Goal: Transaction & Acquisition: Purchase product/service

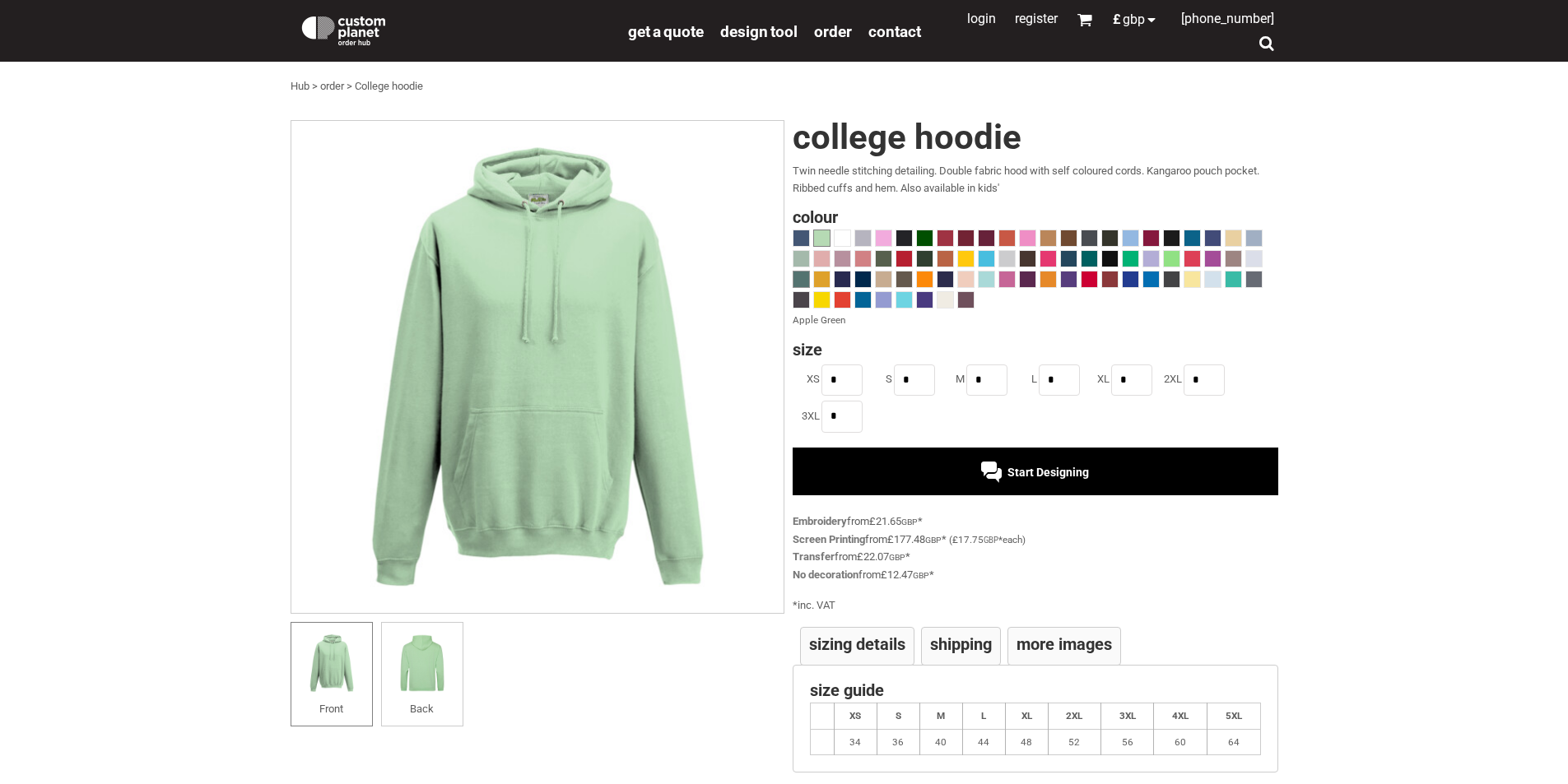
click at [798, 274] on span at bounding box center [801, 279] width 16 height 16
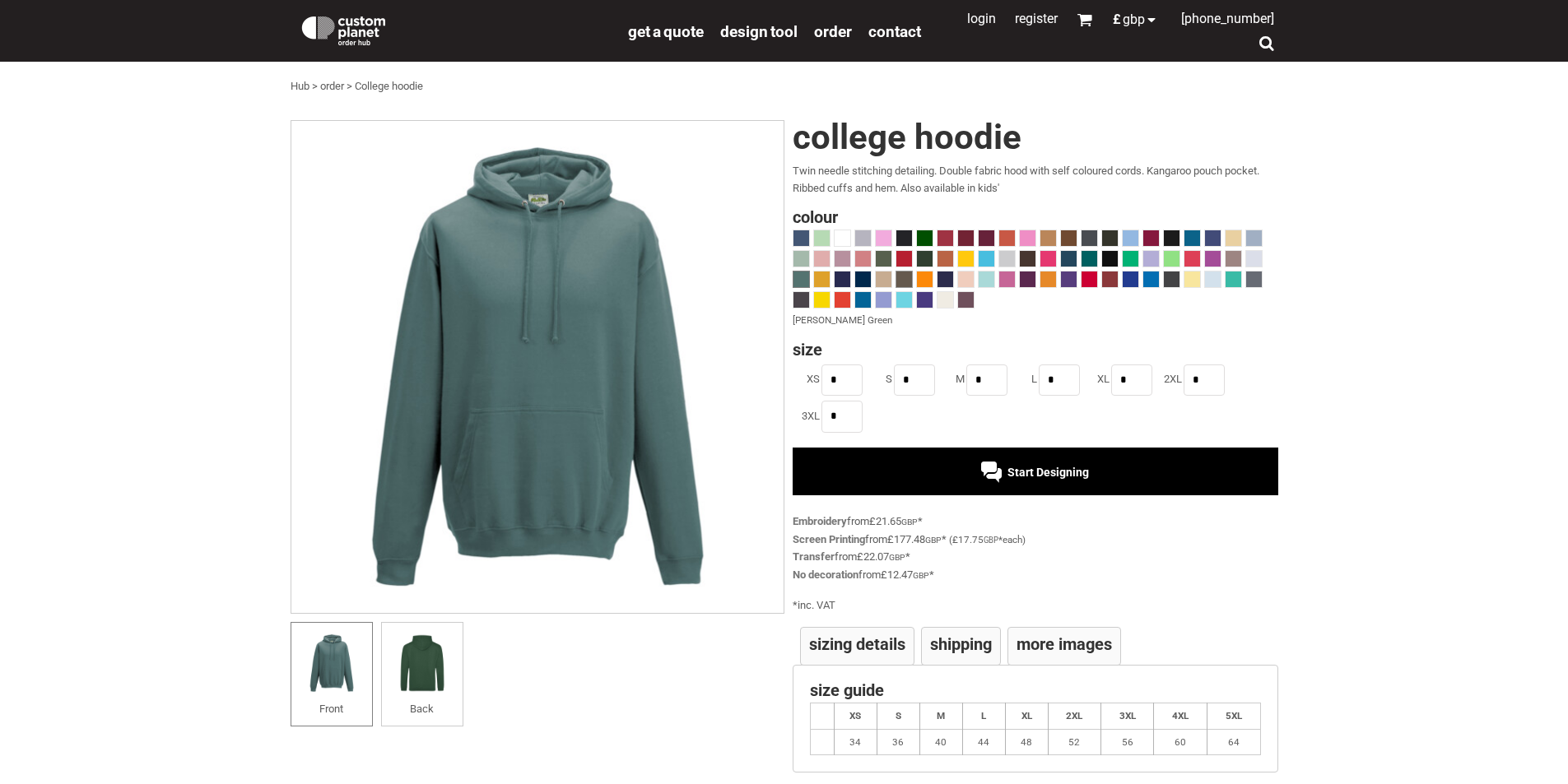
click at [903, 278] on span at bounding box center [904, 279] width 16 height 16
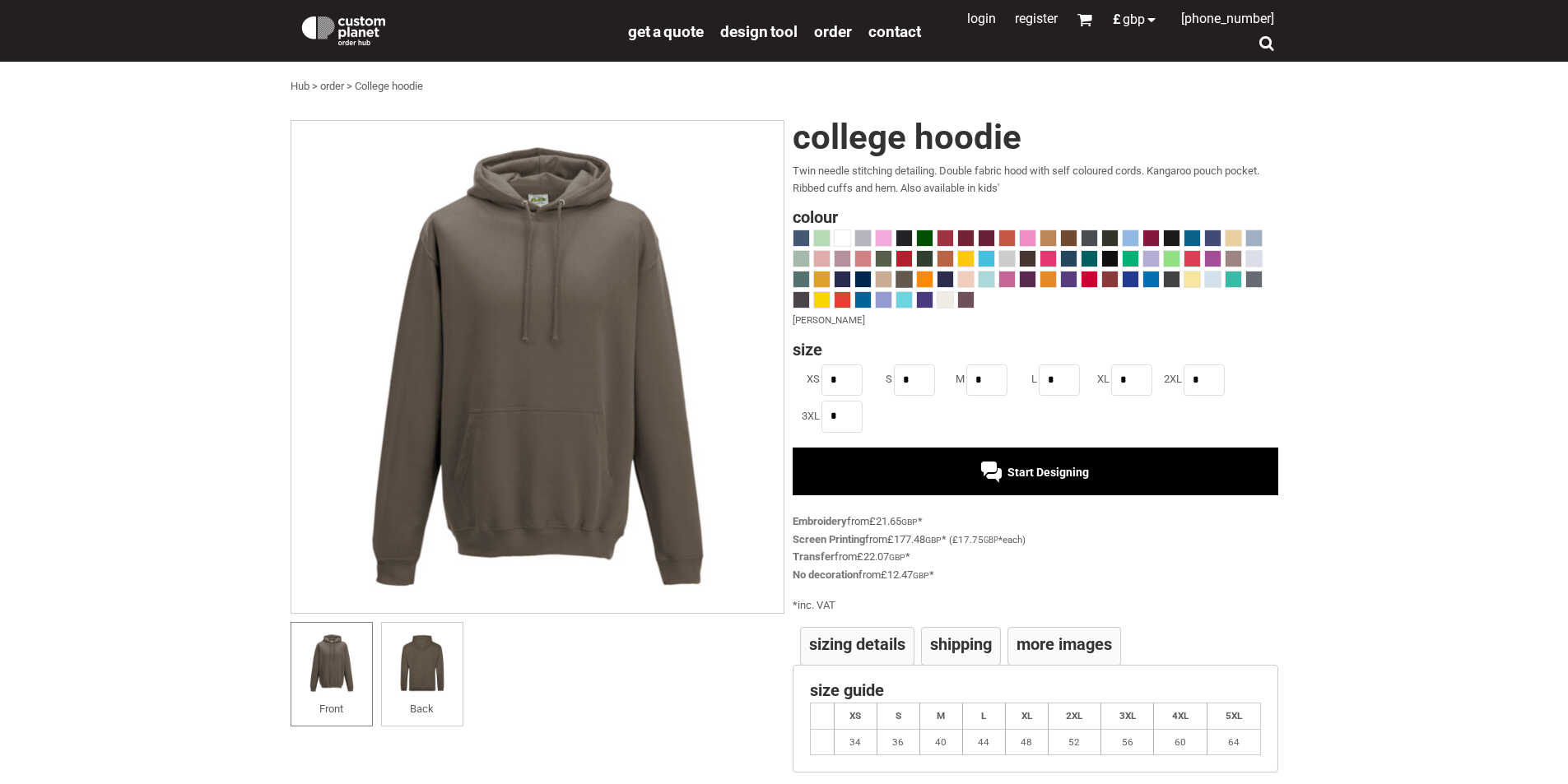
click at [1014, 470] on span "Start Designing" at bounding box center [1048, 473] width 81 height 13
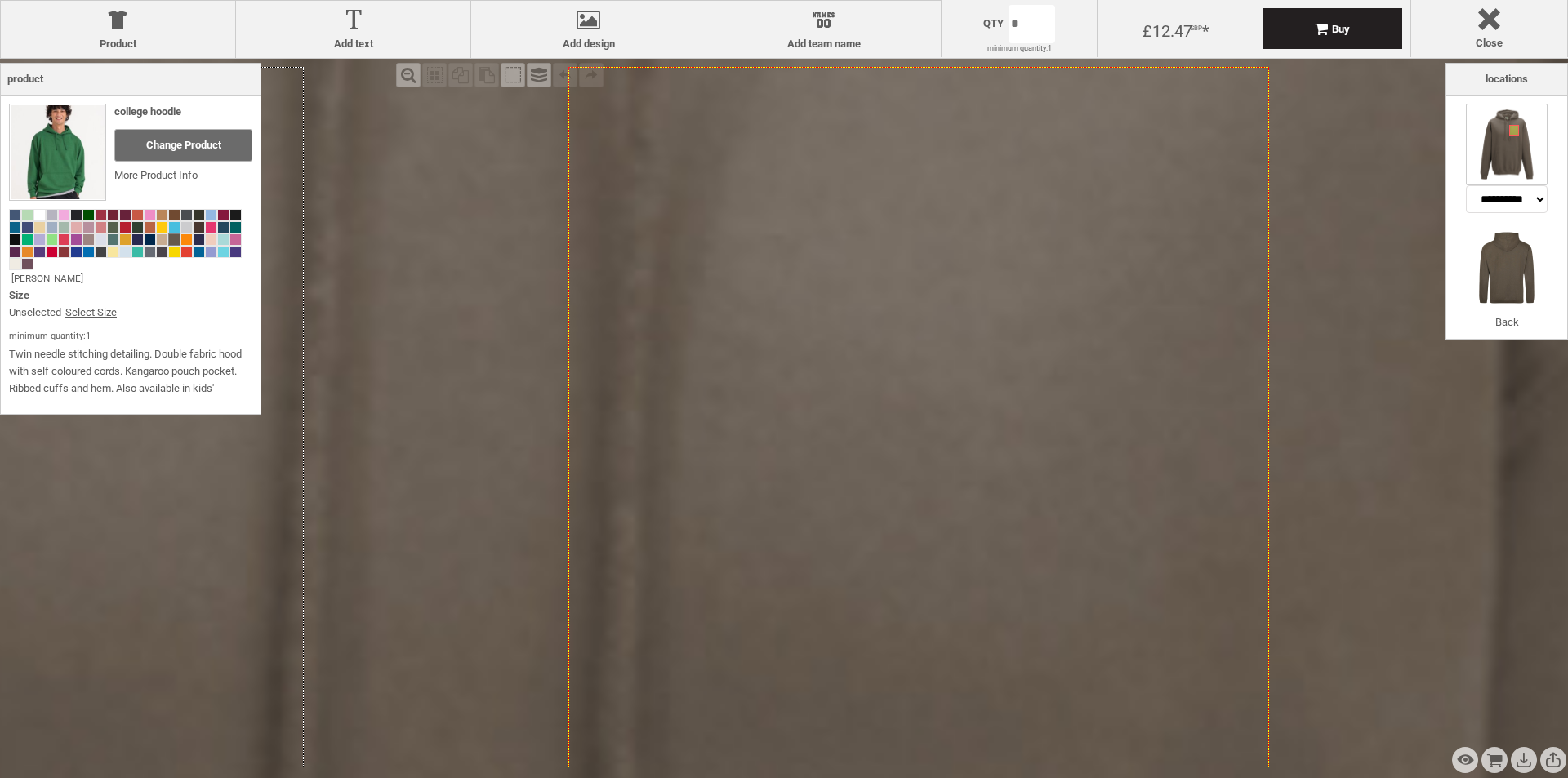
click at [998, 293] on icon "Created with [PERSON_NAME] 2.1.2" at bounding box center [919, 417] width 700 height 700
click at [590, 23] on div at bounding box center [588, 23] width 218 height 28
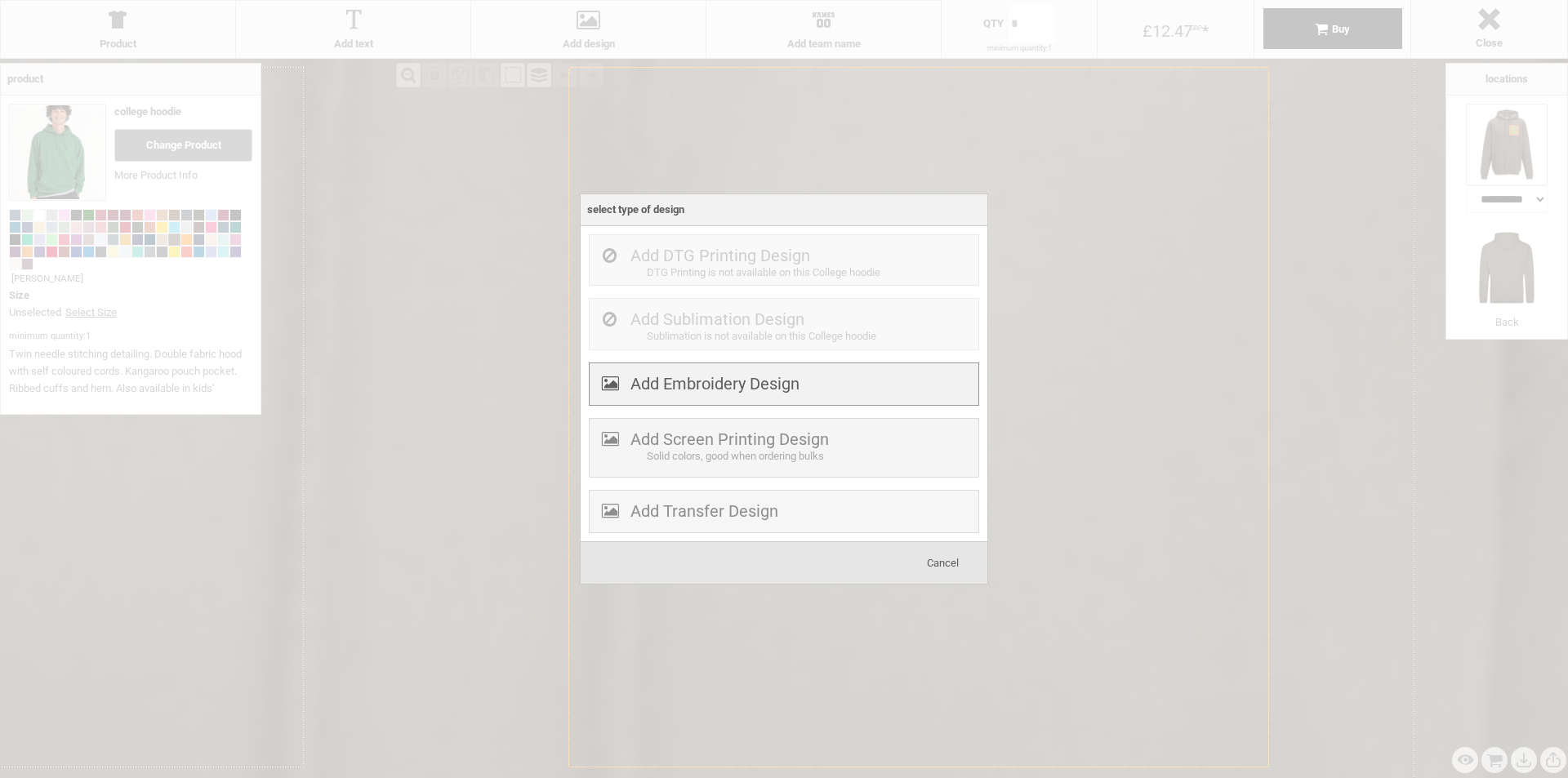
click at [699, 388] on label "Add Embroidery Design" at bounding box center [715, 383] width 169 height 19
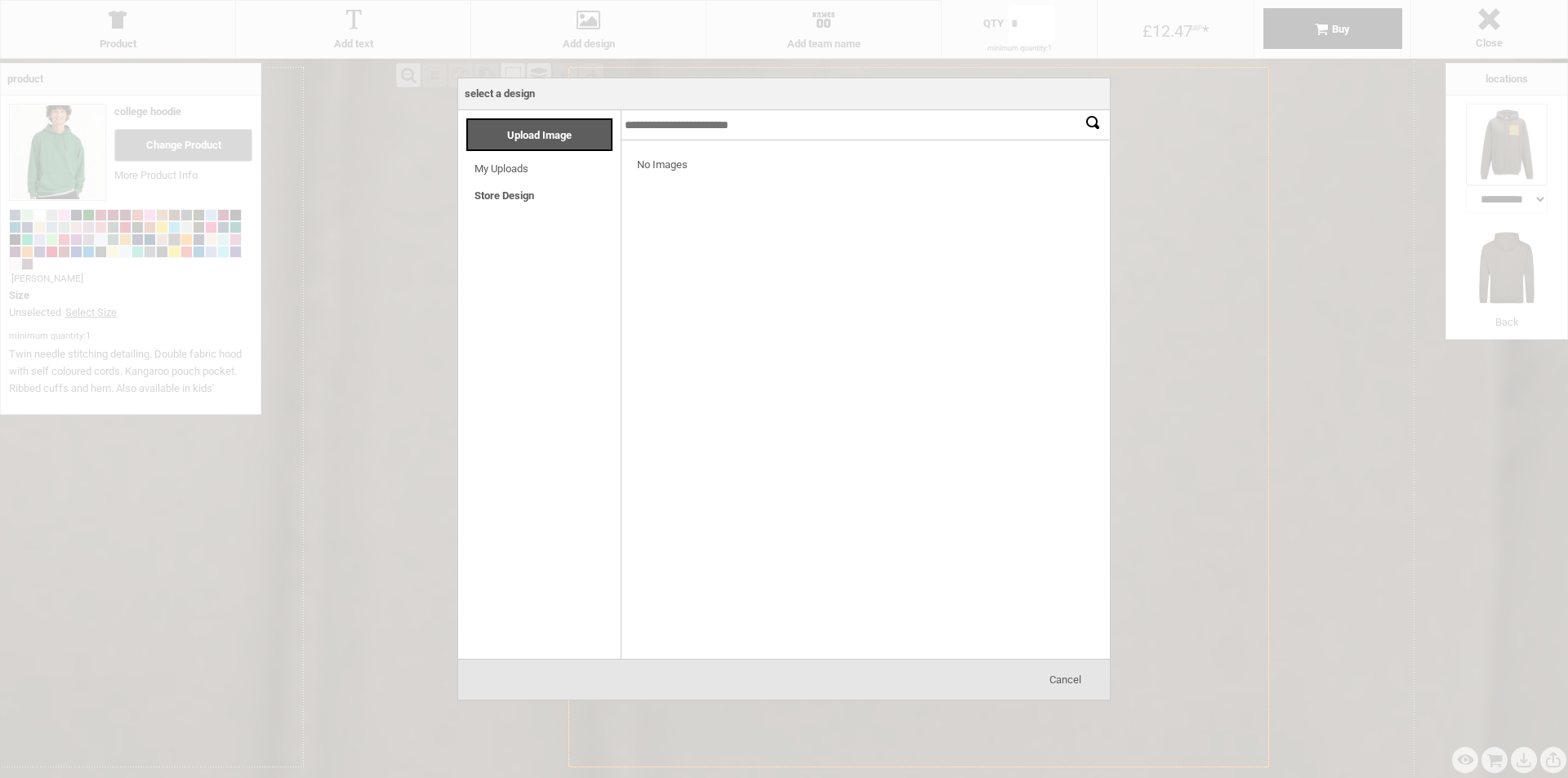
click at [514, 175] on link "My Uploads" at bounding box center [501, 168] width 54 height 12
click at [535, 133] on span "Upload Image" at bounding box center [539, 134] width 65 height 12
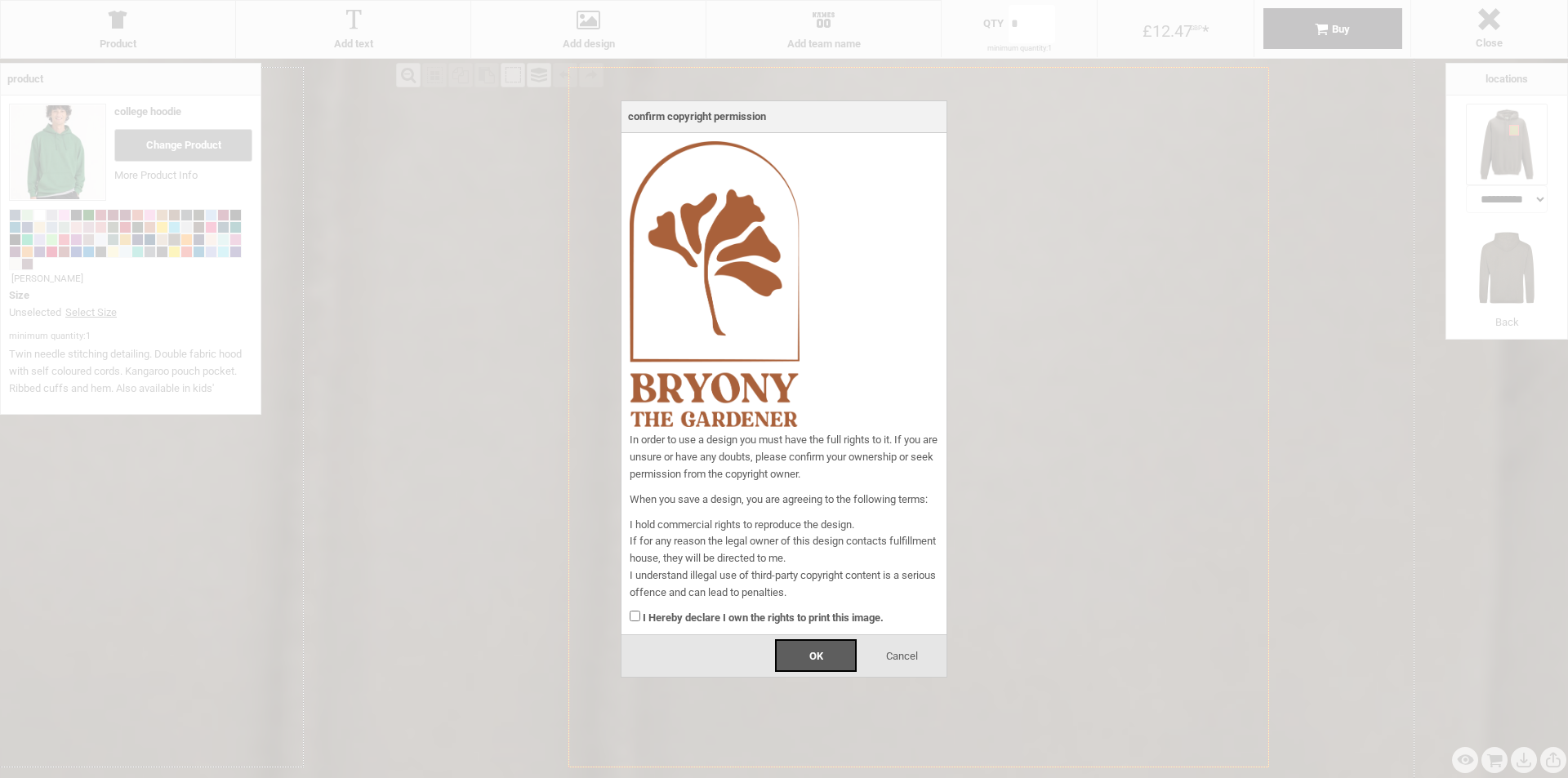
click at [765, 619] on strong "I Hereby declare I own the rights to print this image." at bounding box center [763, 617] width 240 height 12
click at [816, 658] on span "OK" at bounding box center [816, 655] width 14 height 12
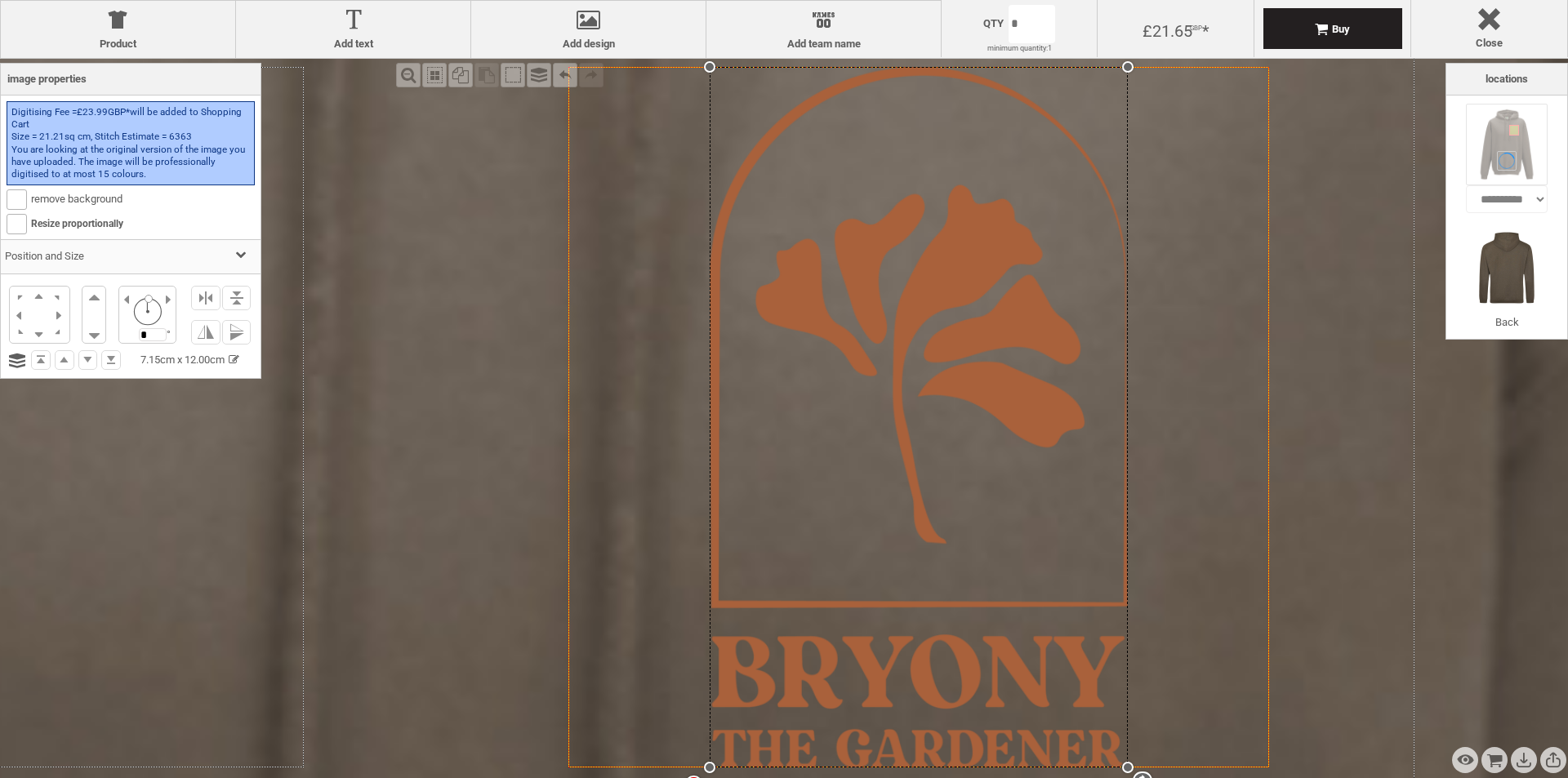
click at [816, 658] on div "settings 7.15cm x 12.00cm" at bounding box center [918, 417] width 417 height 700
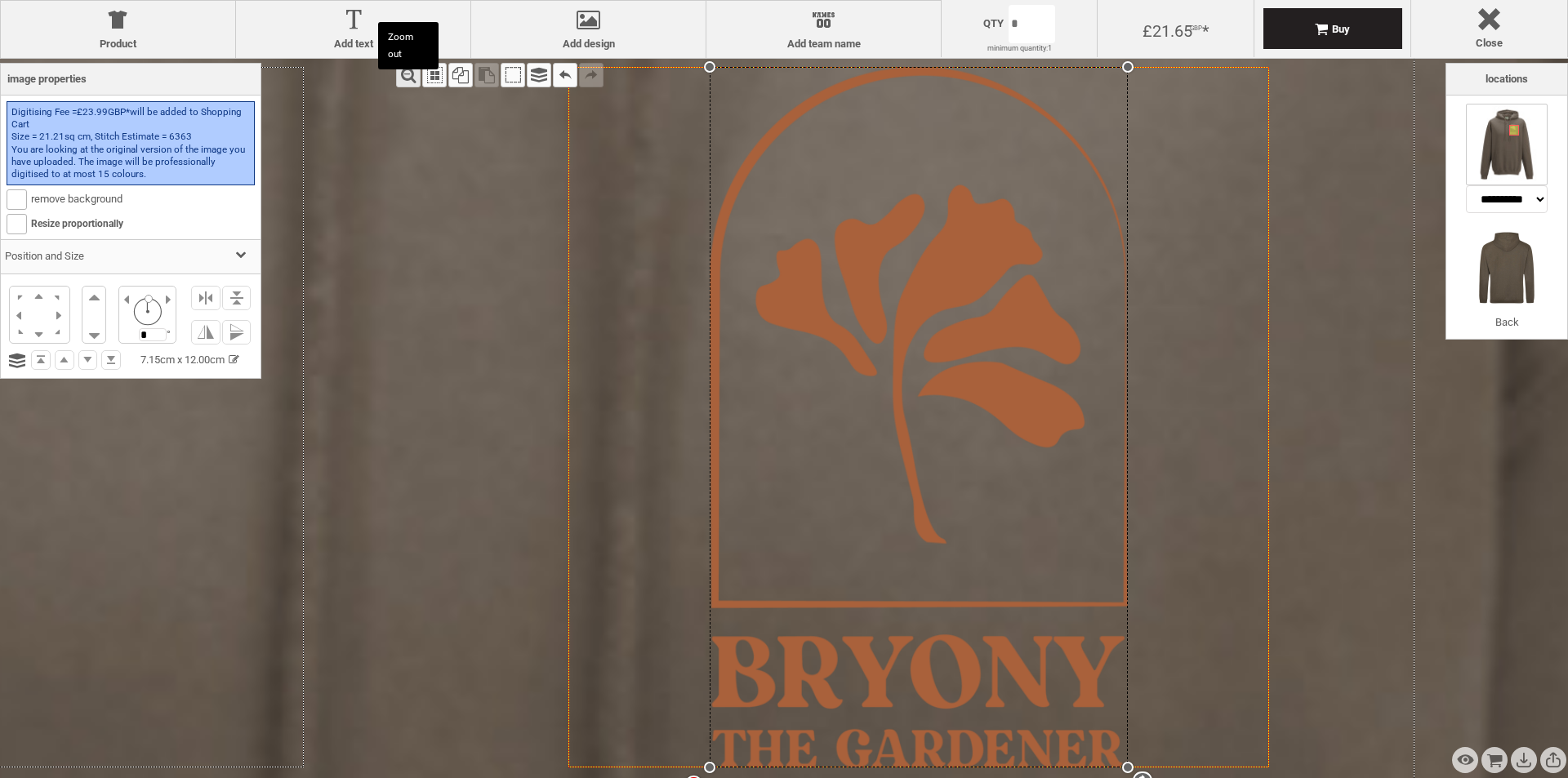
click at [404, 71] on div "Zoom out" at bounding box center [408, 75] width 25 height 25
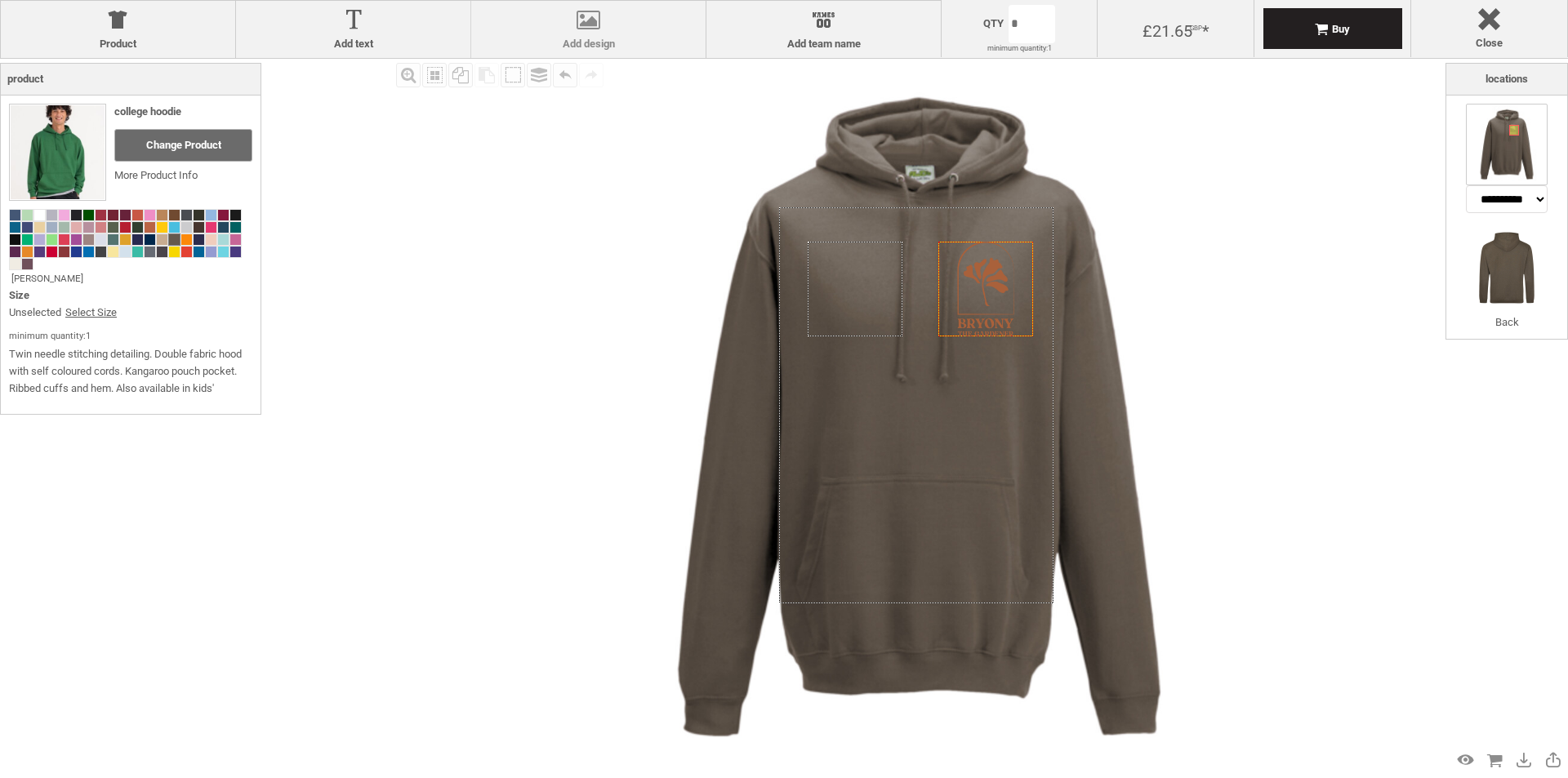
click at [592, 28] on div at bounding box center [588, 23] width 218 height 28
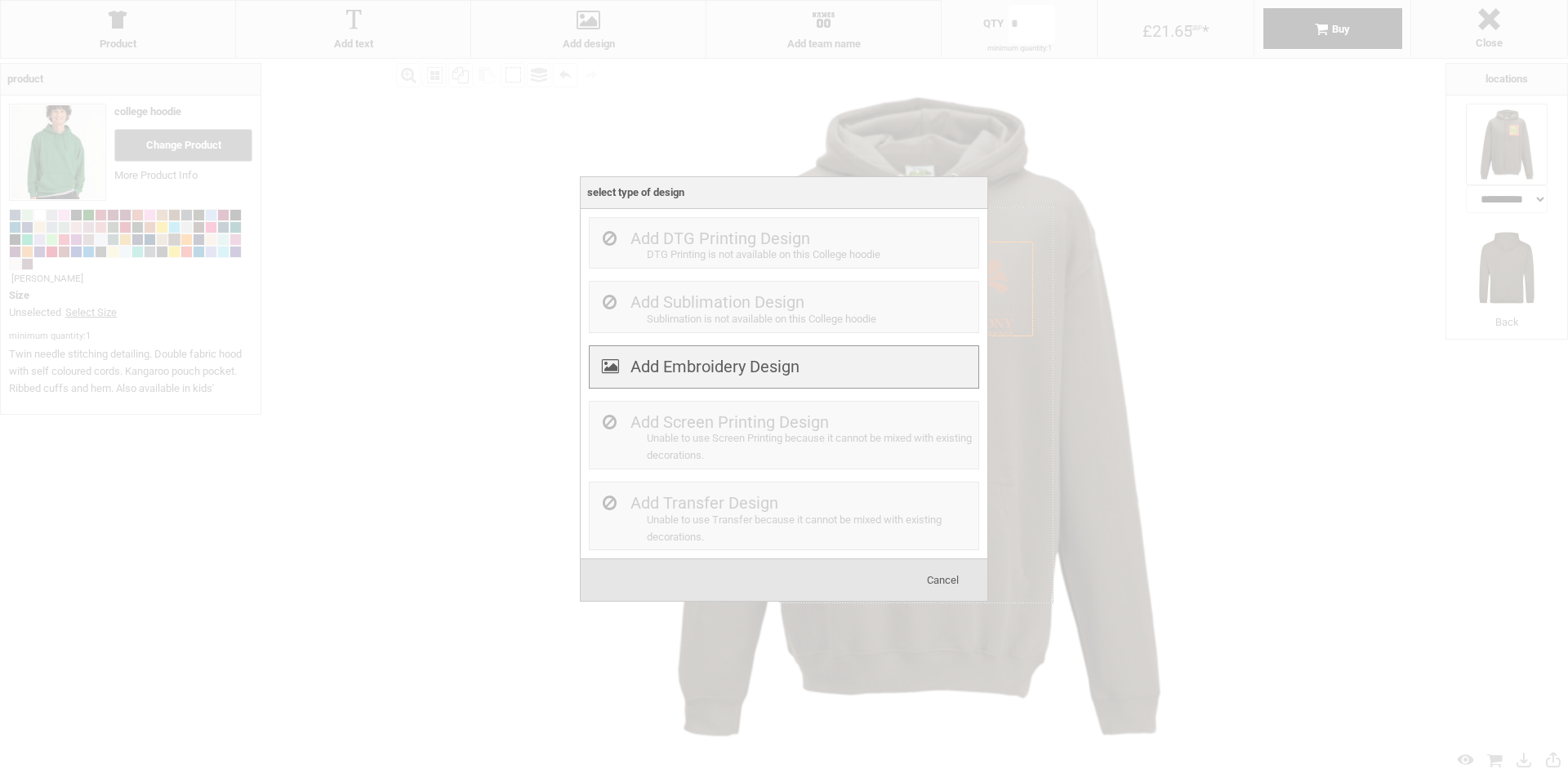
click at [690, 374] on label "Add Embroidery Design" at bounding box center [715, 366] width 169 height 19
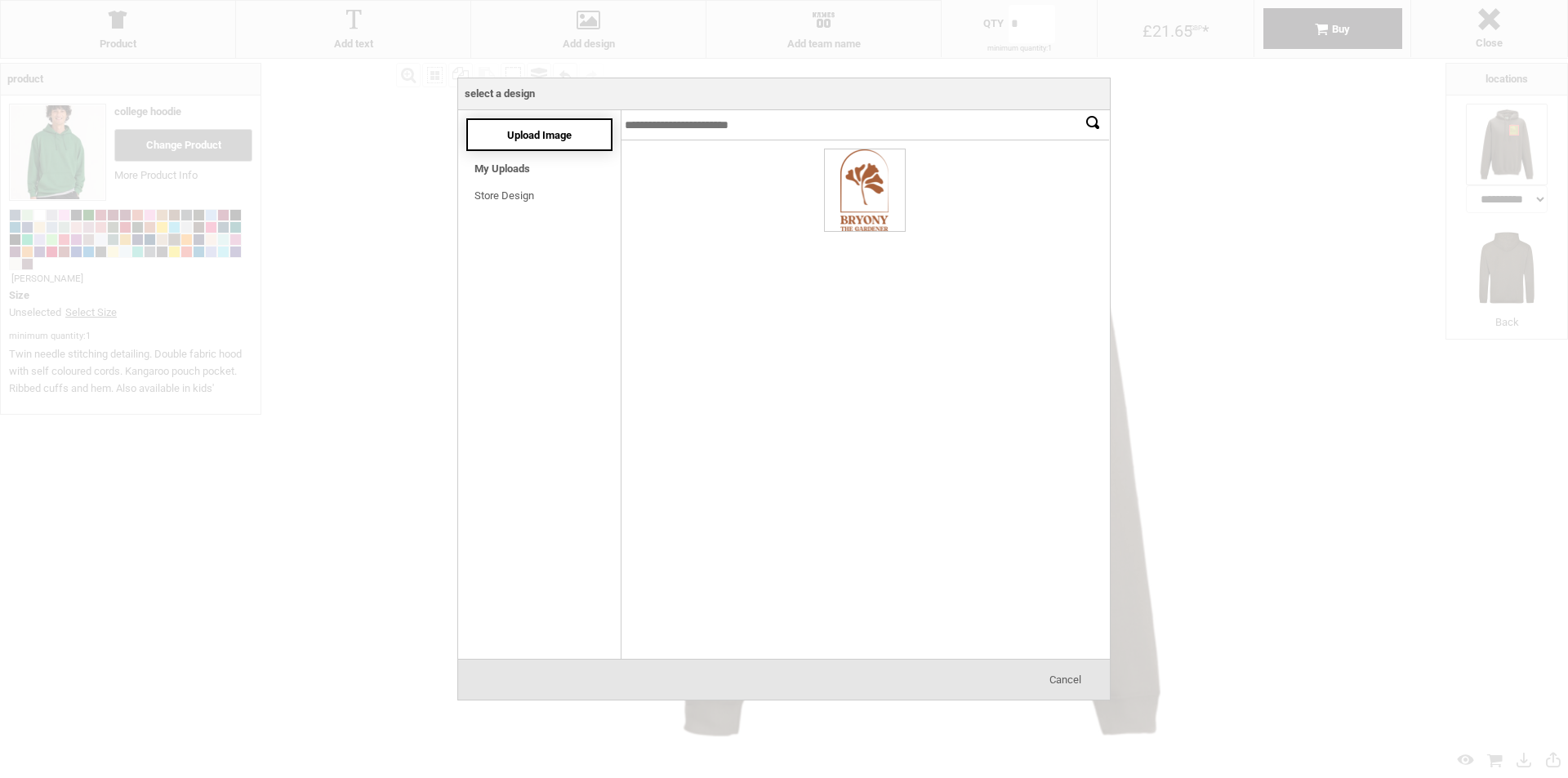
click at [541, 133] on span "Upload Image" at bounding box center [539, 134] width 65 height 12
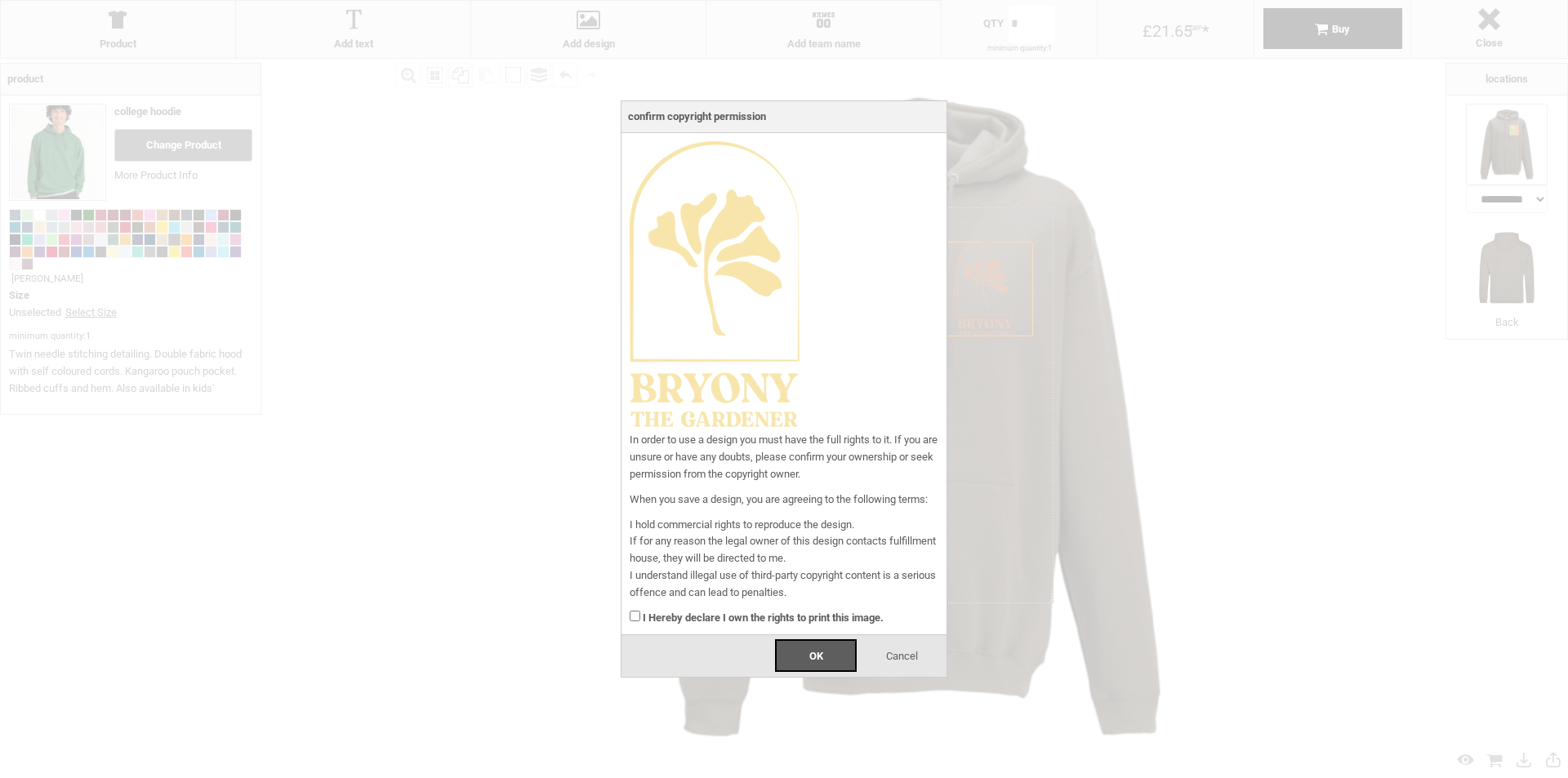
click at [738, 619] on strong "I Hereby declare I own the rights to print this image." at bounding box center [763, 617] width 240 height 12
click at [802, 654] on div "OK" at bounding box center [816, 655] width 81 height 33
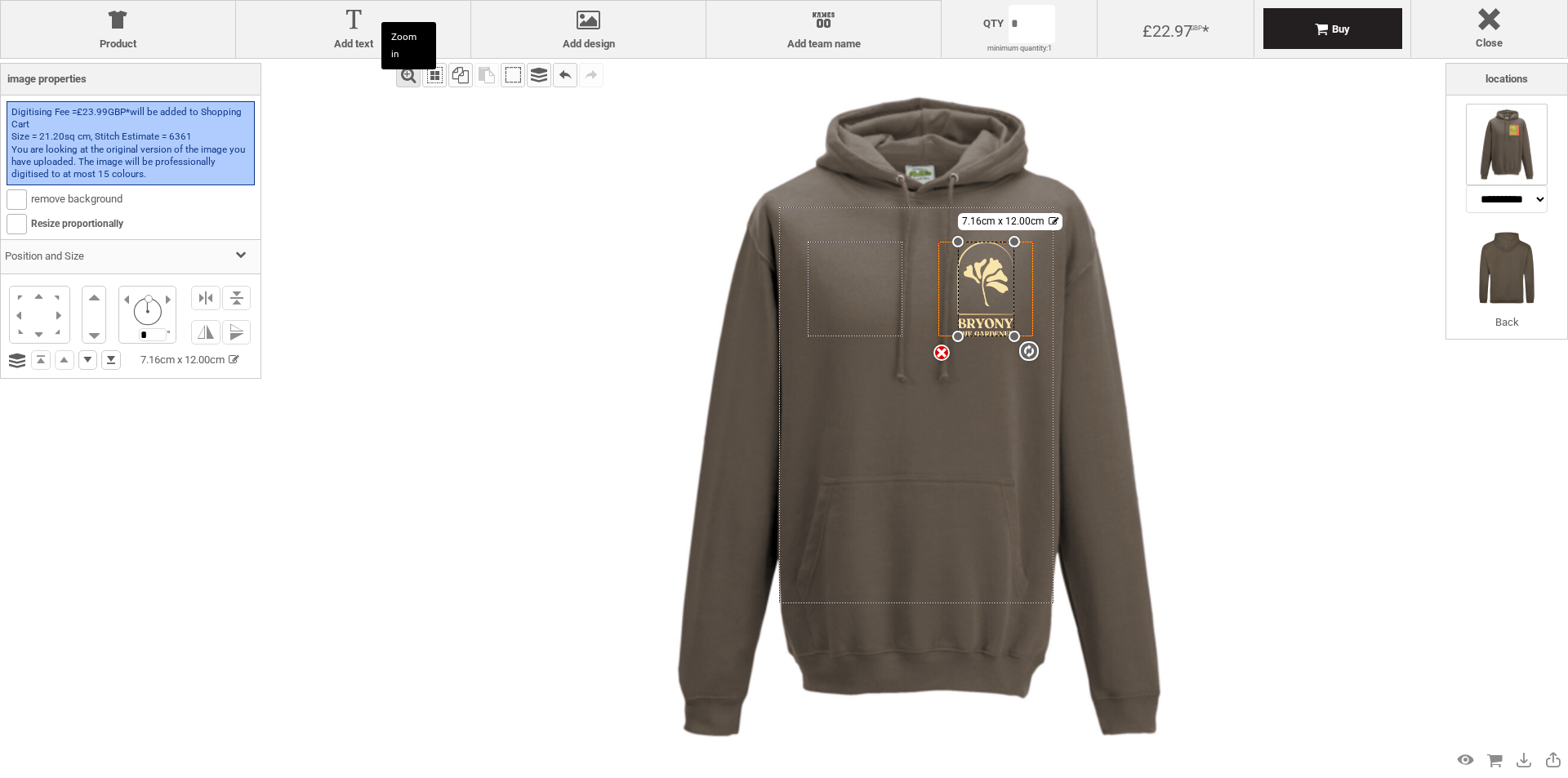
click at [405, 75] on div "Zoom in" at bounding box center [408, 75] width 25 height 25
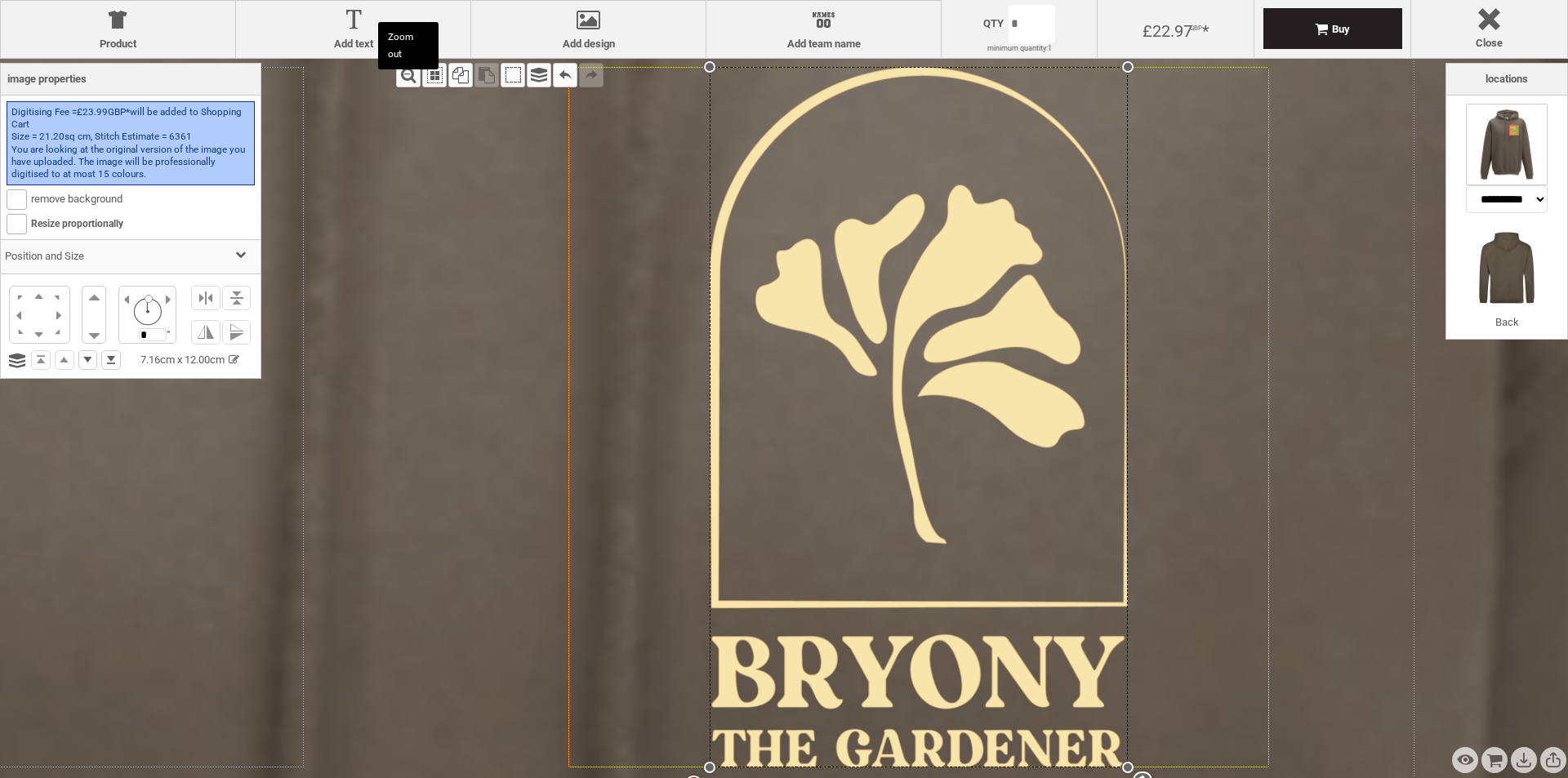
click at [405, 75] on div "Zoom out" at bounding box center [408, 75] width 25 height 25
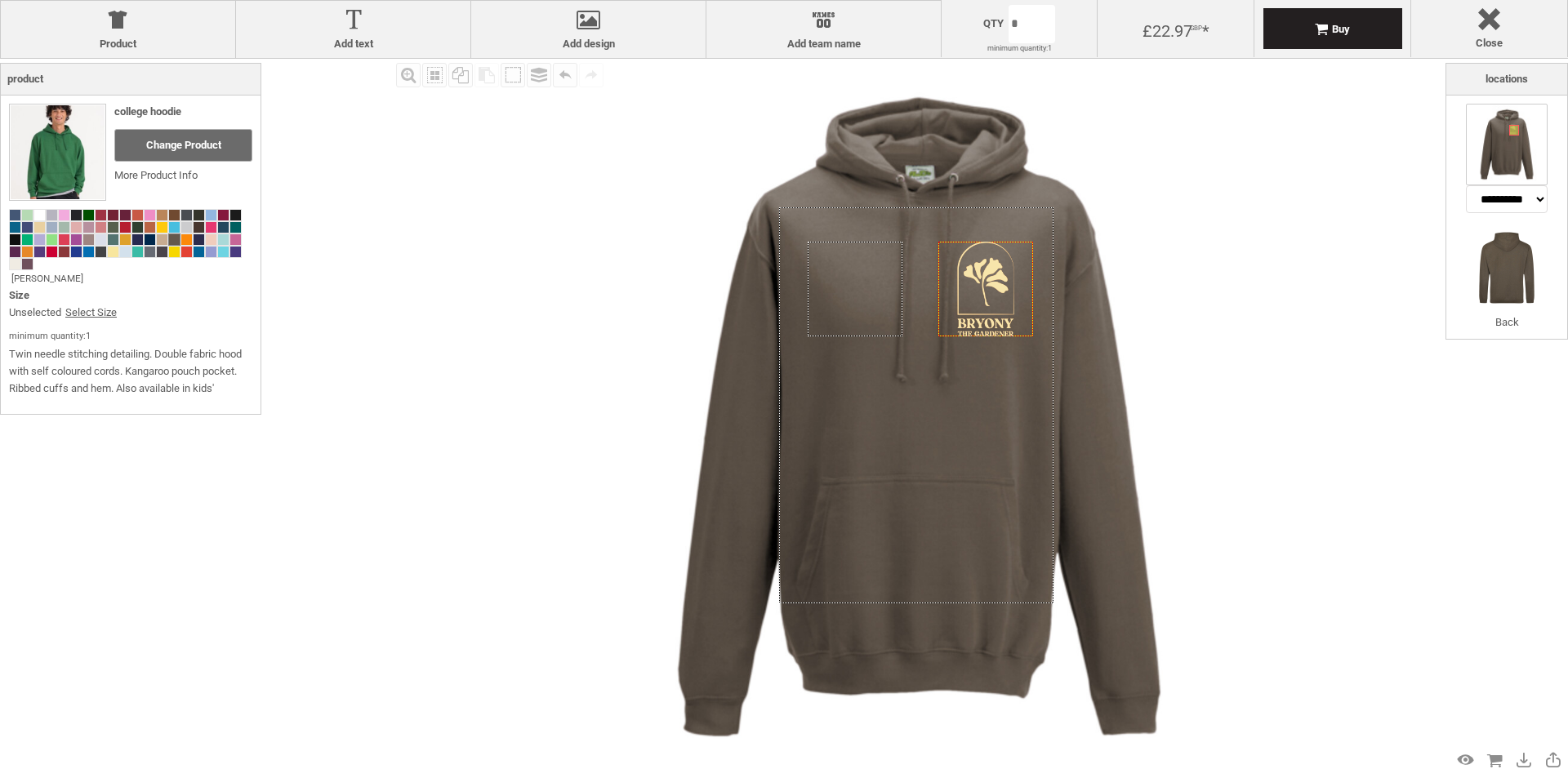
click at [616, 303] on img at bounding box center [919, 417] width 717 height 717
